Goal: Task Accomplishment & Management: Use online tool/utility

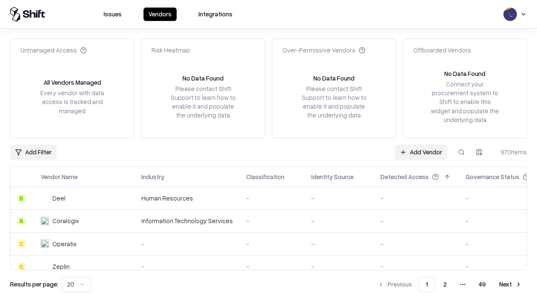
click at [421, 152] on link "Add Vendor" at bounding box center [421, 152] width 52 height 15
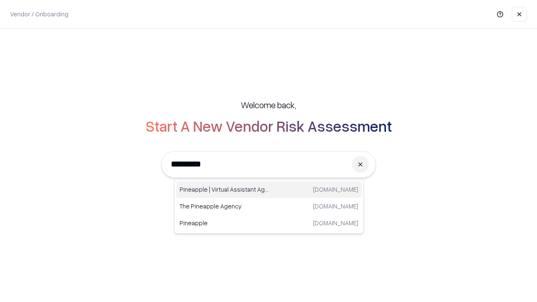
click at [269, 190] on div "Pineapple | Virtual Assistant Agency [DOMAIN_NAME]" at bounding box center [268, 189] width 185 height 17
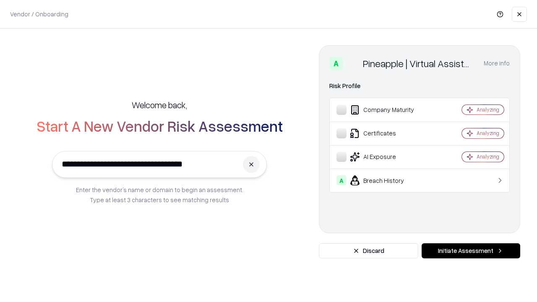
type input "**********"
click at [471, 251] on button "Initiate Assessment" at bounding box center [471, 250] width 99 height 15
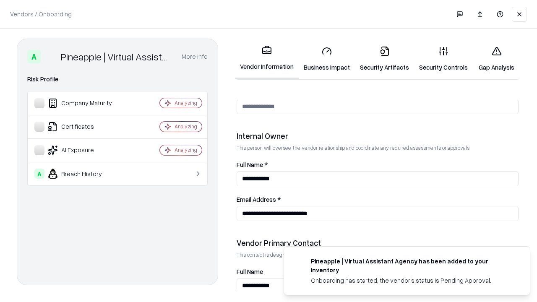
scroll to position [435, 0]
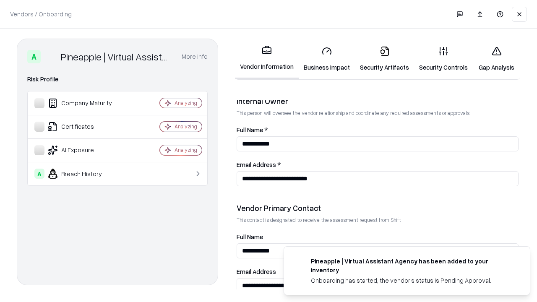
click at [327, 59] on link "Business Impact" at bounding box center [327, 58] width 56 height 39
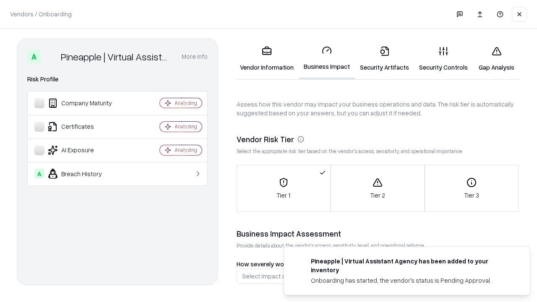
click at [384, 59] on link "Security Artifacts" at bounding box center [384, 58] width 59 height 39
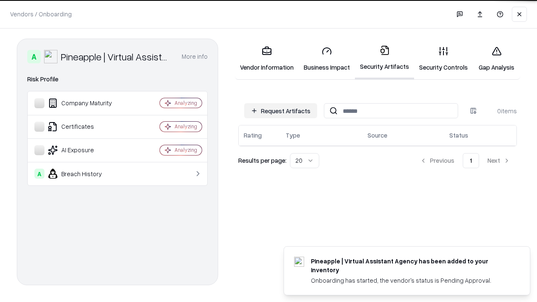
click at [281, 110] on button "Request Artifacts" at bounding box center [280, 110] width 73 height 15
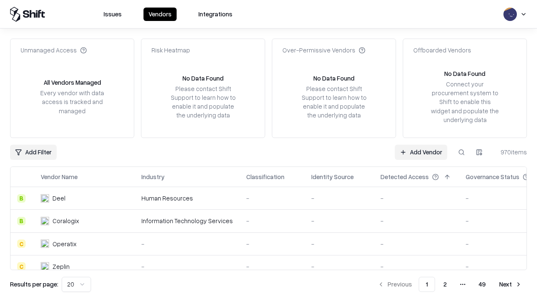
click at [421, 152] on link "Add Vendor" at bounding box center [421, 152] width 52 height 15
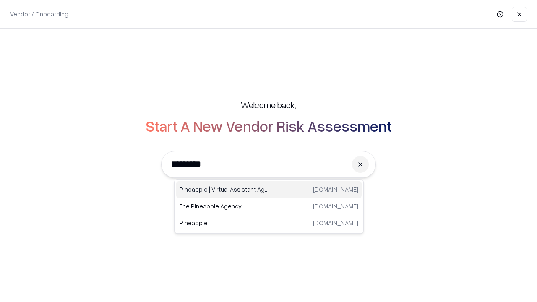
click at [269, 190] on div "Pineapple | Virtual Assistant Agency [DOMAIN_NAME]" at bounding box center [268, 189] width 185 height 17
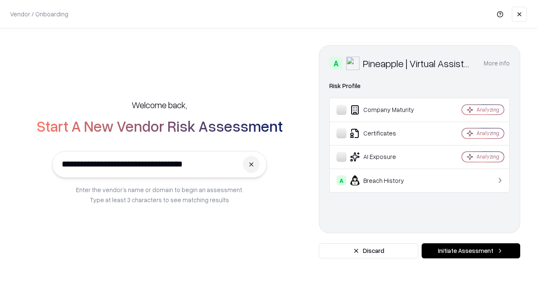
type input "**********"
click at [471, 251] on button "Initiate Assessment" at bounding box center [471, 250] width 99 height 15
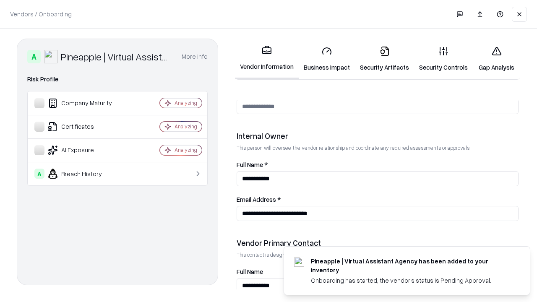
scroll to position [435, 0]
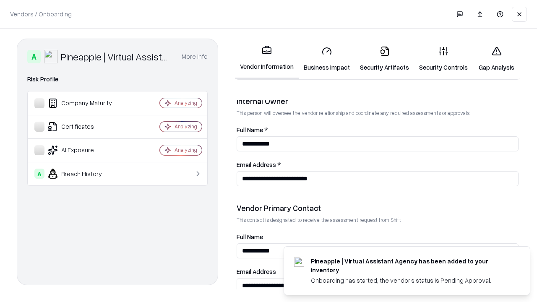
click at [496, 59] on link "Gap Analysis" at bounding box center [496, 58] width 47 height 39
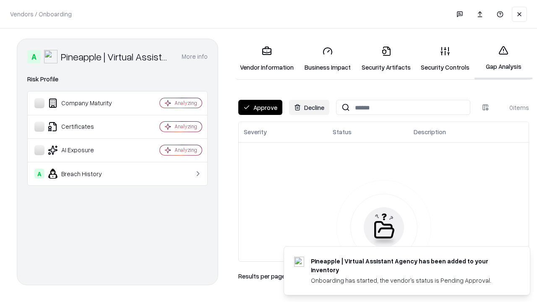
click at [260, 107] on button "Approve" at bounding box center [260, 107] width 44 height 15
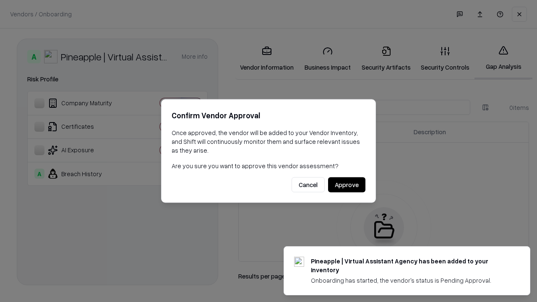
click at [346, 185] on button "Approve" at bounding box center [346, 184] width 37 height 15
